Goal: Task Accomplishment & Management: Manage account settings

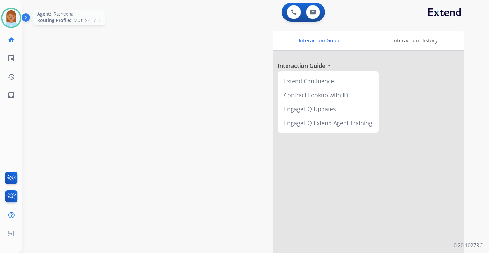
drag, startPoint x: 1, startPoint y: 22, endPoint x: 8, endPoint y: 23, distance: 7.1
click at [1, 22] on div "Agent: [PERSON_NAME] Profile: Multi Skill ALL" at bounding box center [11, 18] width 20 height 20
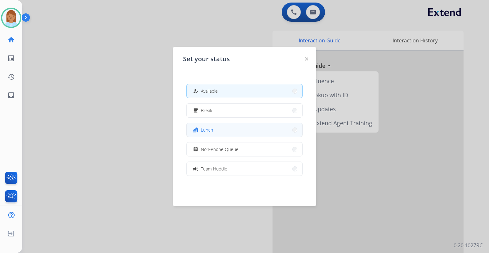
click at [243, 134] on button "fastfood Lunch" at bounding box center [245, 130] width 116 height 14
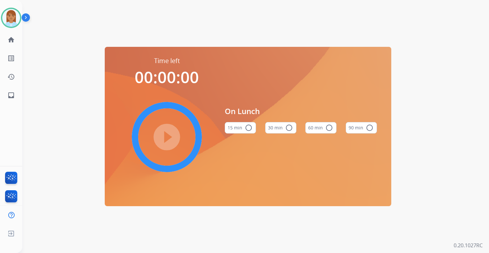
click at [274, 141] on div "On Lunch 15 min radio_button_unchecked 30 min radio_button_unchecked 60 min rad…" at bounding box center [301, 122] width 152 height 132
click at [280, 130] on button "30 min radio_button_unchecked" at bounding box center [280, 127] width 31 height 11
click at [244, 124] on button "15 min radio_button_unchecked" at bounding box center [240, 127] width 31 height 11
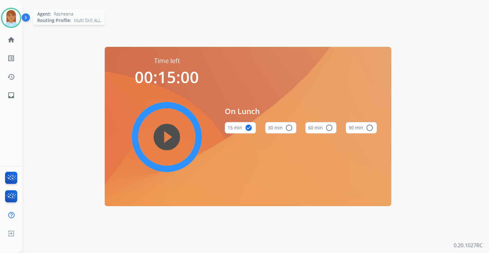
click at [12, 17] on img at bounding box center [11, 18] width 18 height 18
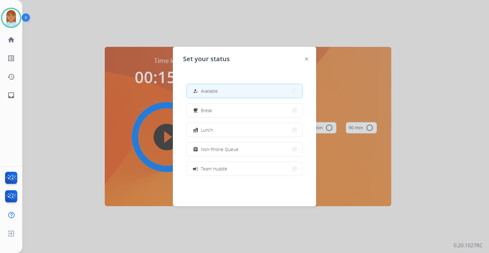
click at [268, 88] on button "how_to_reg Available" at bounding box center [245, 91] width 116 height 14
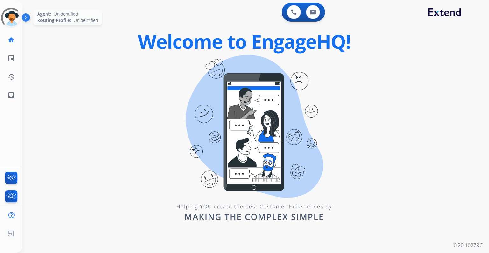
click at [11, 17] on div at bounding box center [11, 18] width 20 height 20
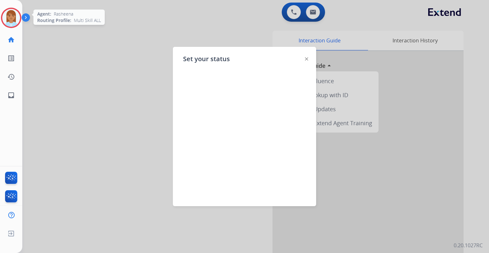
click at [18, 15] on img at bounding box center [11, 18] width 18 height 18
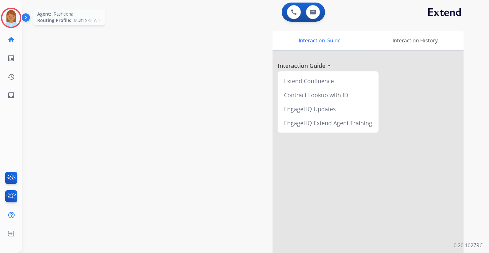
click at [10, 17] on img at bounding box center [11, 18] width 18 height 18
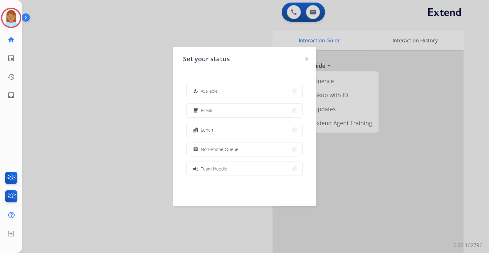
drag, startPoint x: 229, startPoint y: 91, endPoint x: 256, endPoint y: 72, distance: 33.5
click at [229, 91] on button "how_to_reg Available" at bounding box center [245, 91] width 116 height 14
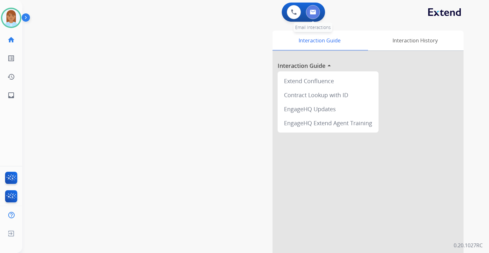
click at [313, 14] on img at bounding box center [313, 12] width 6 height 5
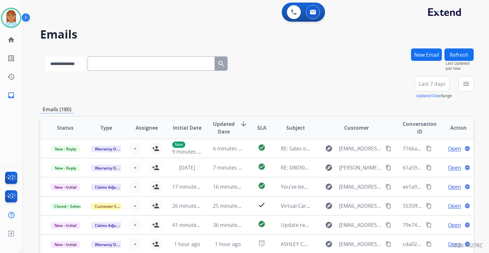
click at [63, 65] on select "**********" at bounding box center [65, 63] width 40 height 14
select select "**********"
click at [45, 56] on select "**********" at bounding box center [65, 63] width 40 height 14
click at [155, 62] on input "text" at bounding box center [151, 63] width 127 height 14
click at [434, 50] on button "New Email" at bounding box center [426, 54] width 31 height 12
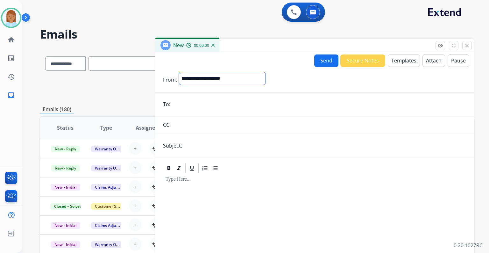
click at [214, 78] on select "**********" at bounding box center [222, 78] width 87 height 13
select select "**********"
click at [179, 72] on select "**********" at bounding box center [222, 78] width 87 height 13
click at [214, 103] on input "email" at bounding box center [319, 104] width 294 height 13
paste input "**********"
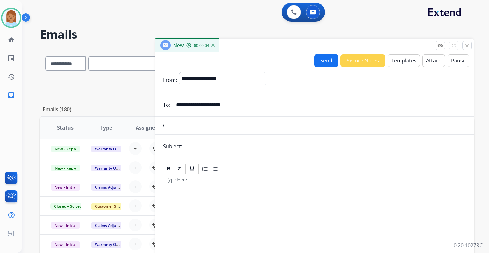
type input "**********"
click at [401, 61] on button "Templates" at bounding box center [404, 60] width 32 height 12
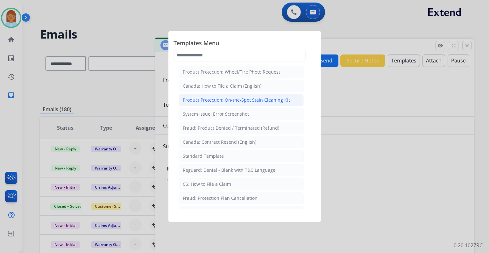
click at [237, 99] on div "Product Protection: On-the-Spot Stain Cleaning Kit" at bounding box center [236, 100] width 107 height 6
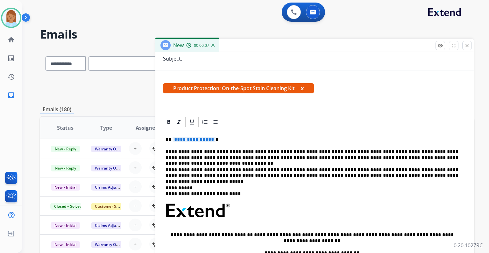
scroll to position [118, 0]
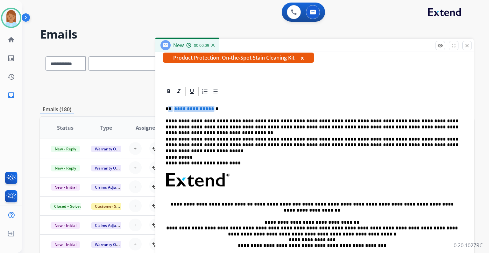
drag, startPoint x: 168, startPoint y: 106, endPoint x: 212, endPoint y: 106, distance: 43.6
click at [212, 106] on p "**********" at bounding box center [312, 109] width 293 height 6
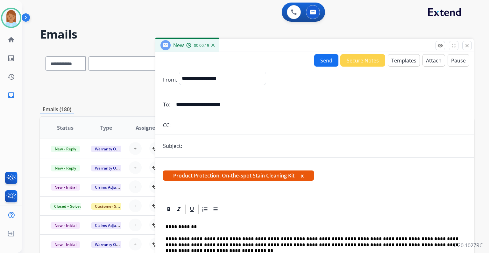
drag, startPoint x: 204, startPoint y: 146, endPoint x: 200, endPoint y: 146, distance: 3.9
click at [204, 146] on input "text" at bounding box center [325, 146] width 282 height 13
type input "*"
type input "*********"
click at [327, 61] on button "Send" at bounding box center [326, 60] width 24 height 12
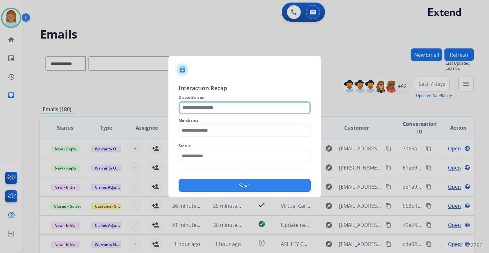
click at [224, 109] on input "text" at bounding box center [245, 107] width 132 height 13
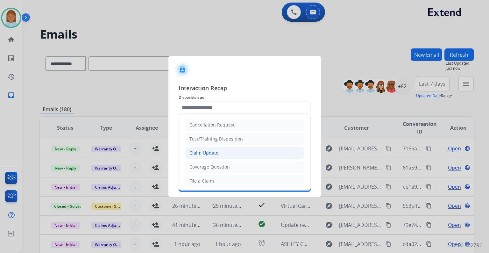
click at [226, 149] on li "Claim Update" at bounding box center [244, 153] width 119 height 12
type input "**********"
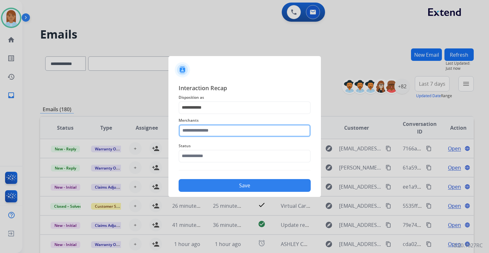
click at [223, 132] on input "text" at bounding box center [245, 130] width 132 height 13
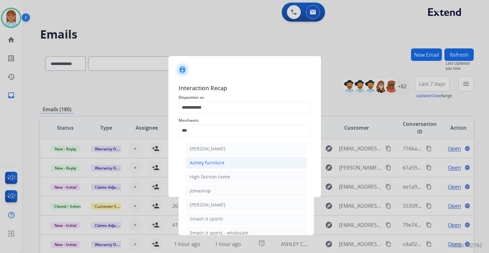
click at [241, 162] on li "Ashley furniture" at bounding box center [246, 163] width 121 height 12
type input "**********"
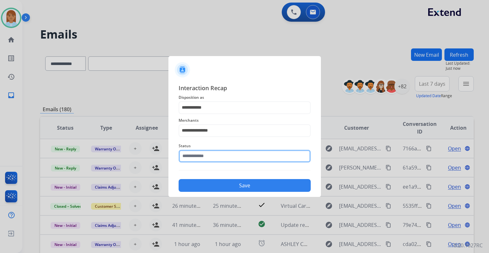
click at [238, 160] on div "Status" at bounding box center [245, 152] width 132 height 25
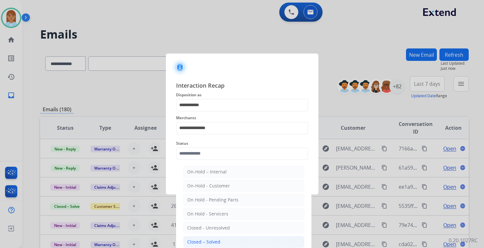
click at [243, 240] on li "Closed – Solved" at bounding box center [243, 242] width 121 height 12
type input "**********"
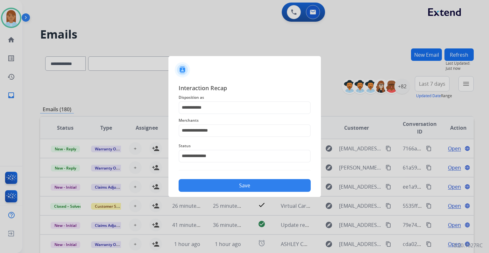
click at [229, 186] on button "Save" at bounding box center [245, 185] width 132 height 13
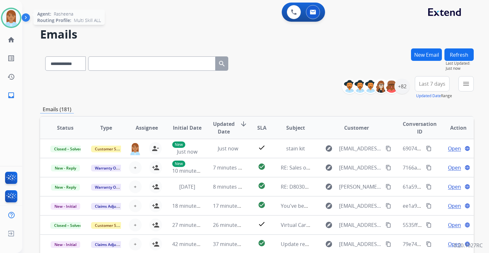
click at [16, 16] on img at bounding box center [11, 18] width 18 height 18
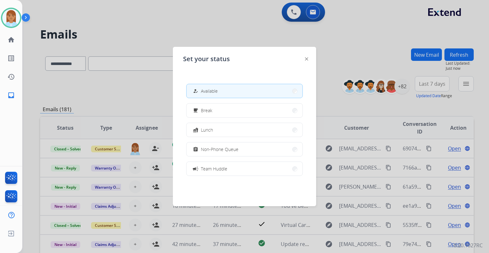
click at [149, 38] on div at bounding box center [244, 126] width 489 height 253
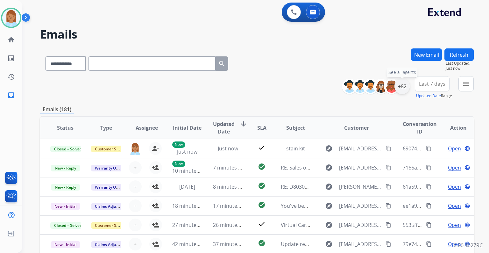
click at [403, 85] on div "+82" at bounding box center [402, 86] width 15 height 15
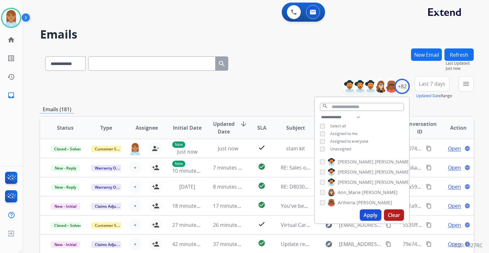
click at [364, 215] on button "Apply" at bounding box center [371, 214] width 22 height 11
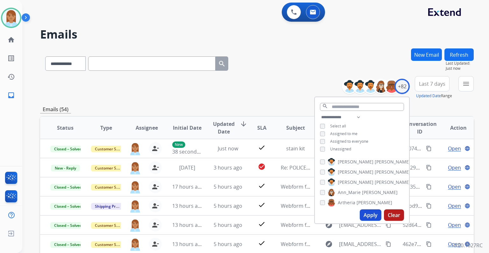
click at [432, 89] on button "Last 7 days" at bounding box center [432, 83] width 35 height 15
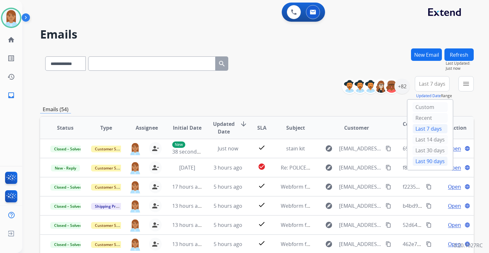
click at [419, 161] on div "Last 90 days" at bounding box center [430, 161] width 35 height 10
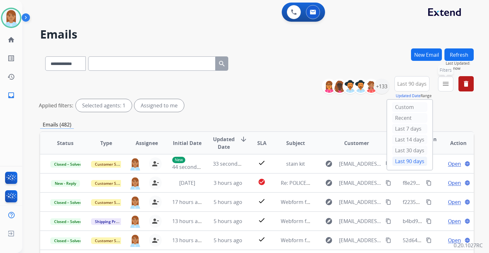
click at [447, 89] on button "menu Filters" at bounding box center [445, 83] width 15 height 15
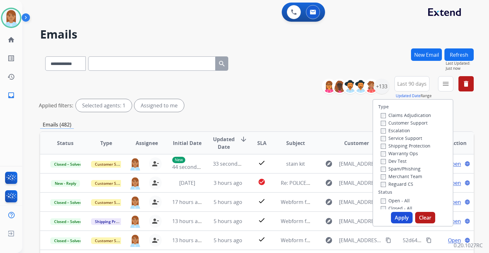
click at [396, 121] on label "Customer Support" at bounding box center [404, 123] width 47 height 6
click at [405, 146] on label "Shipping Protection" at bounding box center [406, 146] width 50 height 6
click at [398, 186] on label "Reguard CS" at bounding box center [397, 184] width 32 height 6
click at [389, 199] on label "Open - All" at bounding box center [395, 200] width 29 height 6
click at [396, 215] on button "Apply" at bounding box center [402, 217] width 22 height 11
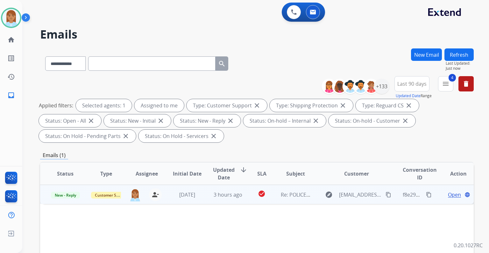
click at [447, 190] on td "Open language" at bounding box center [453, 194] width 41 height 19
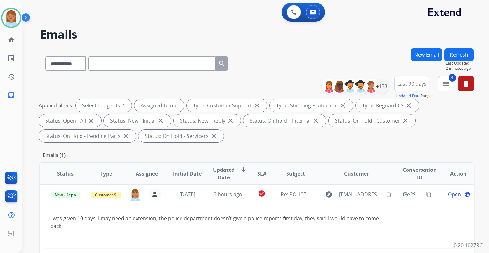
click at [461, 54] on button "Refresh" at bounding box center [459, 54] width 29 height 12
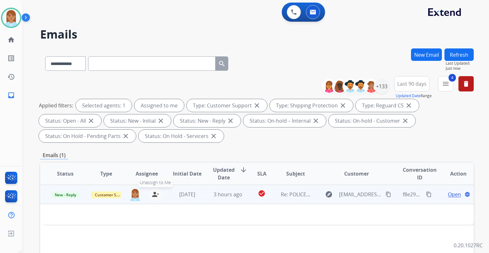
click at [153, 194] on mat-icon "person_remove" at bounding box center [156, 194] width 8 height 8
click at [153, 194] on mat-icon "person_add" at bounding box center [156, 194] width 8 height 8
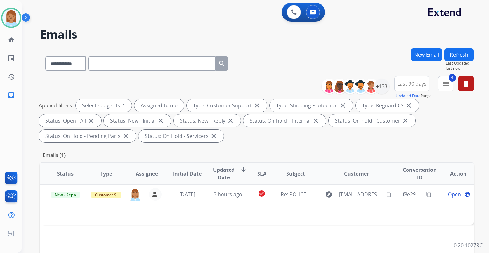
click at [451, 52] on button "Refresh" at bounding box center [459, 54] width 29 height 12
click at [8, 18] on img at bounding box center [11, 18] width 18 height 18
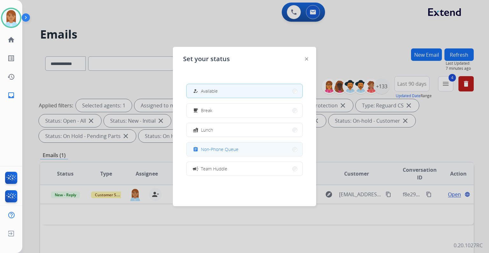
click at [226, 150] on span "Non-Phone Queue" at bounding box center [220, 149] width 38 height 7
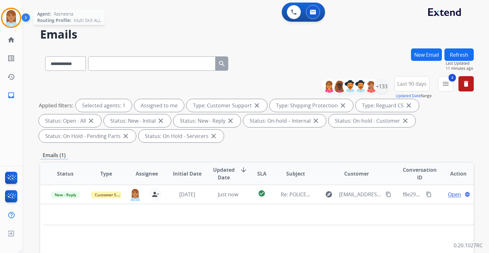
click at [14, 19] on img at bounding box center [11, 18] width 18 height 18
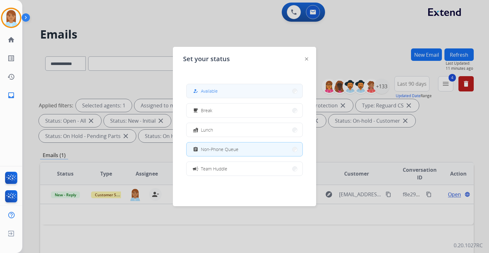
click at [210, 88] on span "Available" at bounding box center [209, 91] width 17 height 7
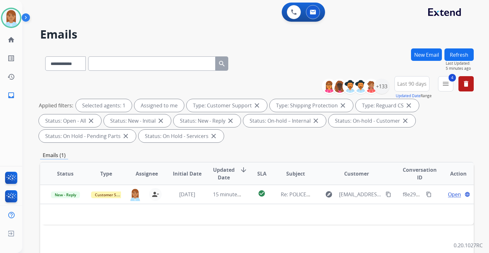
click at [109, 41] on div "**********" at bounding box center [248, 149] width 452 height 253
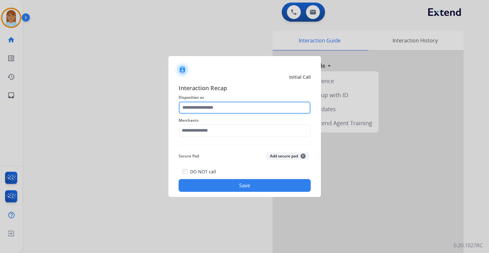
click at [193, 110] on input "text" at bounding box center [245, 107] width 132 height 13
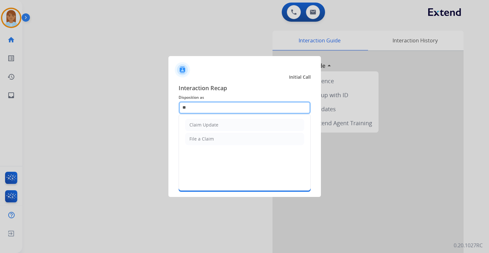
type input "***"
drag, startPoint x: 199, startPoint y: 104, endPoint x: 163, endPoint y: 104, distance: 36.3
click at [0, 104] on app-contact-recap-modal "Initial Call Interaction Recap Disposition as *** Claim Update File a Claim Mer…" at bounding box center [0, 126] width 0 height 253
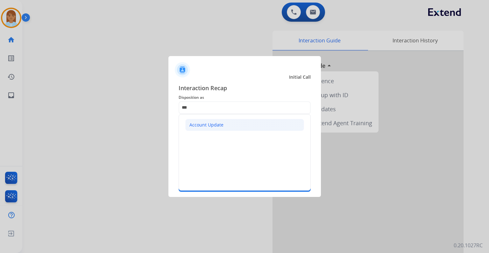
click at [232, 127] on li "Account Update" at bounding box center [244, 125] width 119 height 12
type input "**********"
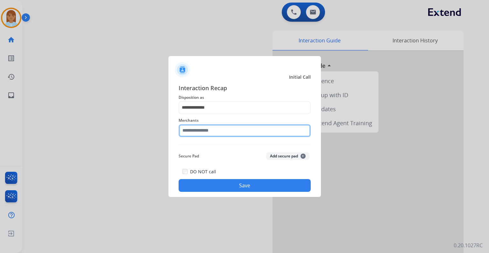
click at [217, 130] on input "text" at bounding box center [245, 130] width 132 height 13
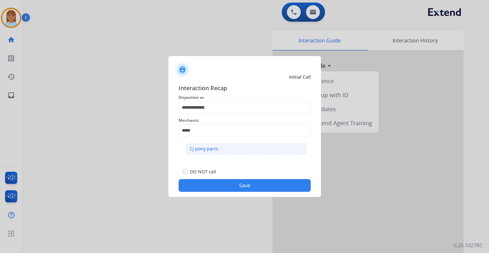
click at [198, 147] on div "Cj pony parts" at bounding box center [204, 149] width 28 height 6
type input "**********"
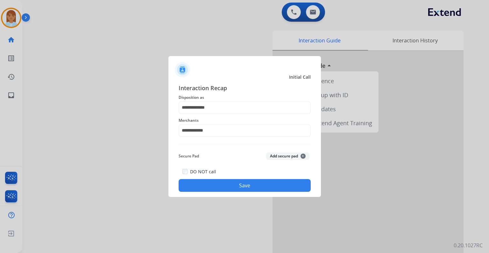
click at [197, 177] on div "DO NOT call Save" at bounding box center [245, 180] width 132 height 24
click at [197, 184] on button "Save" at bounding box center [245, 185] width 132 height 13
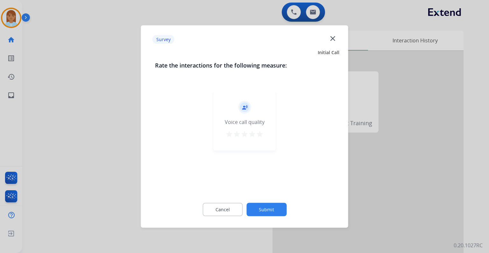
click at [257, 134] on mat-icon "star" at bounding box center [260, 134] width 8 height 8
click at [257, 209] on button "Submit" at bounding box center [267, 209] width 40 height 13
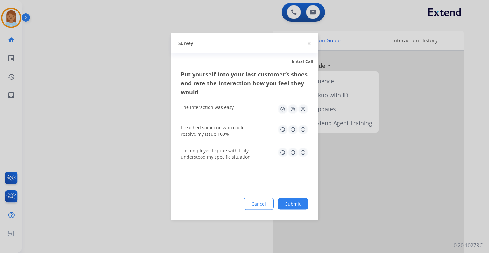
click at [302, 106] on img at bounding box center [303, 109] width 10 height 10
click at [303, 128] on img at bounding box center [303, 130] width 10 height 10
click at [302, 154] on img at bounding box center [303, 152] width 10 height 10
click at [299, 200] on button "Submit" at bounding box center [293, 203] width 31 height 11
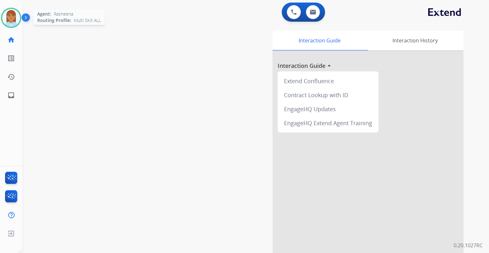
click at [15, 25] on img at bounding box center [11, 18] width 18 height 18
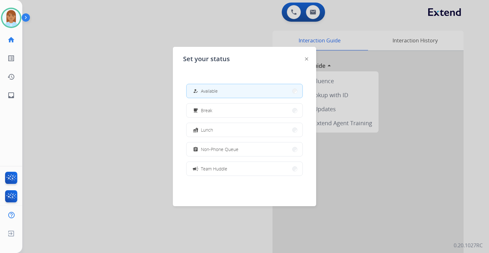
click at [97, 85] on div at bounding box center [244, 126] width 489 height 253
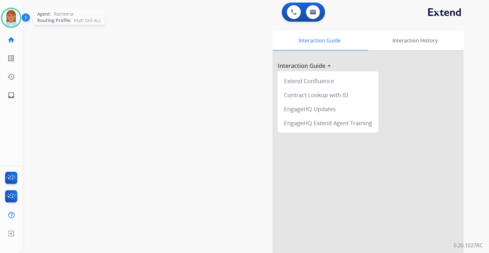
click at [16, 22] on img at bounding box center [11, 18] width 18 height 18
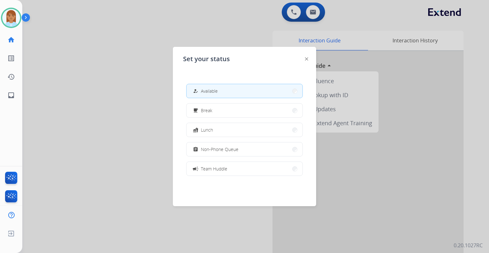
click at [162, 61] on div at bounding box center [244, 126] width 489 height 253
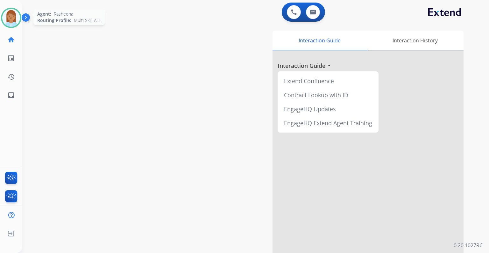
click at [10, 25] on img at bounding box center [11, 18] width 18 height 18
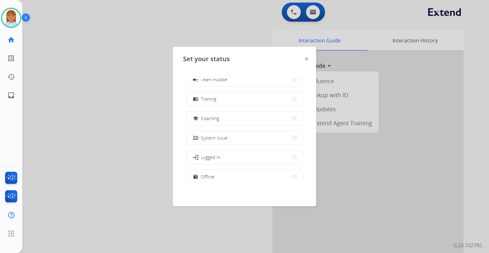
scroll to position [101, 0]
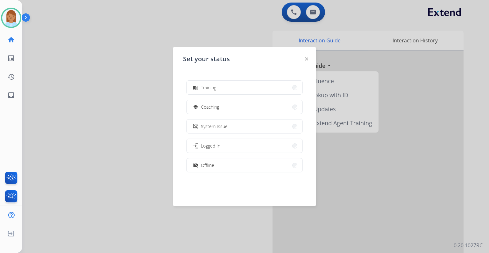
click at [64, 90] on div at bounding box center [244, 126] width 489 height 253
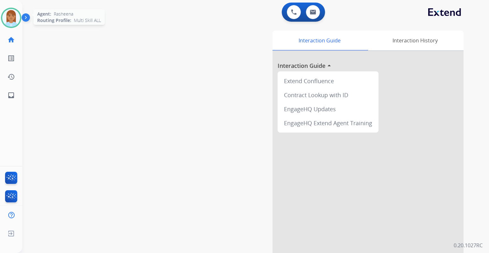
click at [15, 16] on img at bounding box center [11, 18] width 18 height 18
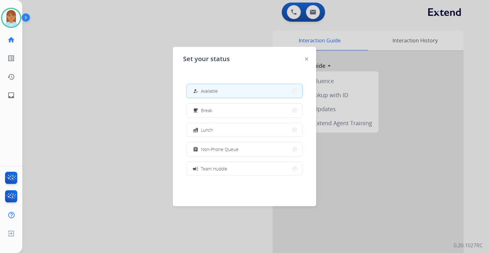
click at [102, 82] on div at bounding box center [244, 126] width 489 height 253
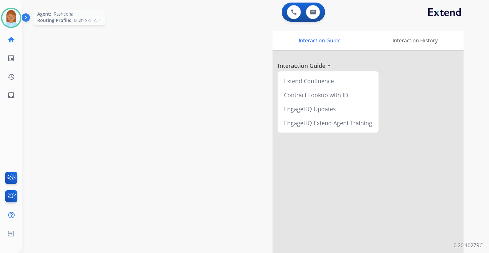
click at [15, 22] on img at bounding box center [11, 18] width 18 height 18
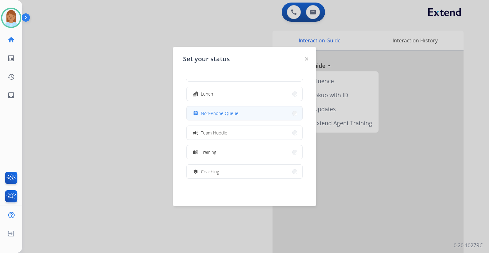
scroll to position [0, 0]
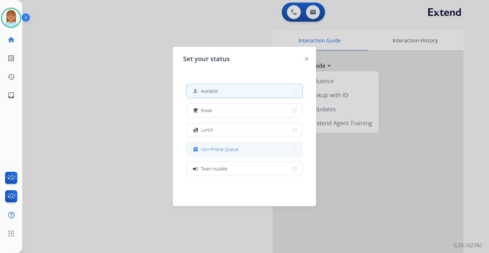
click at [224, 144] on button "assignment Non-Phone Queue" at bounding box center [245, 149] width 116 height 14
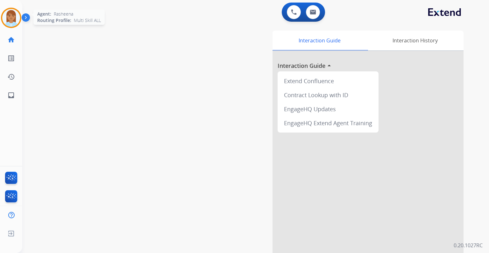
click at [11, 18] on img at bounding box center [11, 18] width 18 height 18
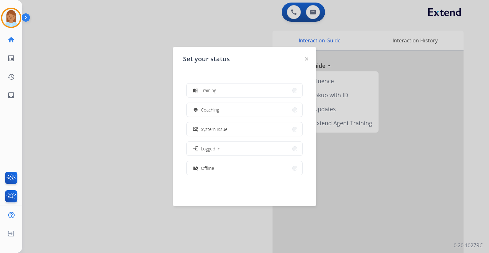
scroll to position [101, 0]
click at [223, 170] on button "work_off Offline" at bounding box center [245, 165] width 116 height 14
